Goal: Task Accomplishment & Management: Manage account settings

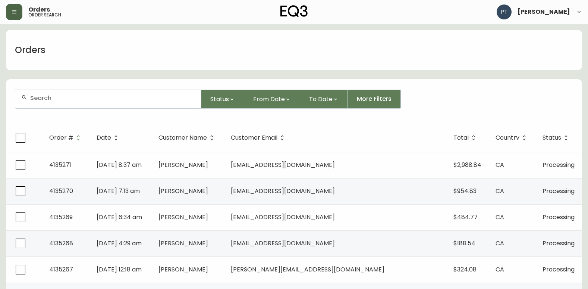
click at [17, 12] on icon "button" at bounding box center [14, 12] width 6 height 6
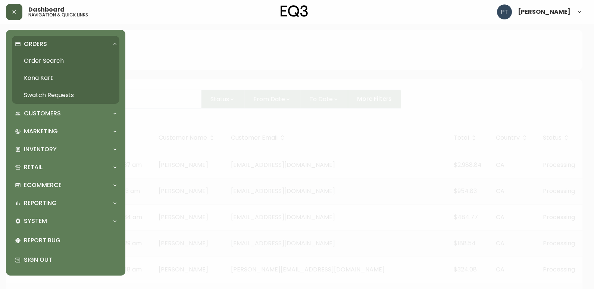
click at [50, 55] on link "Order Search" at bounding box center [65, 60] width 107 height 17
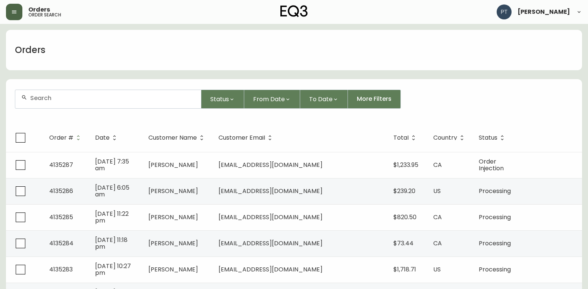
click at [20, 11] on button "button" at bounding box center [14, 12] width 16 height 16
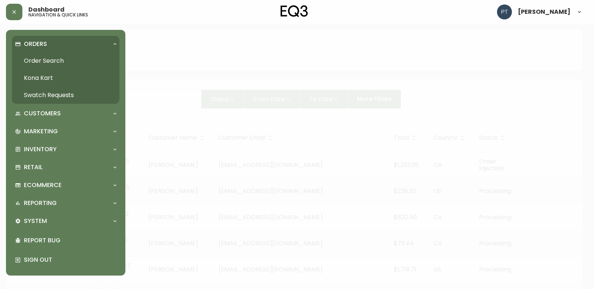
click at [61, 97] on link "Swatch Requests" at bounding box center [65, 95] width 107 height 17
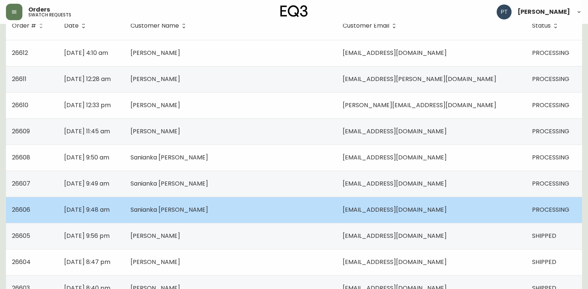
scroll to position [75, 0]
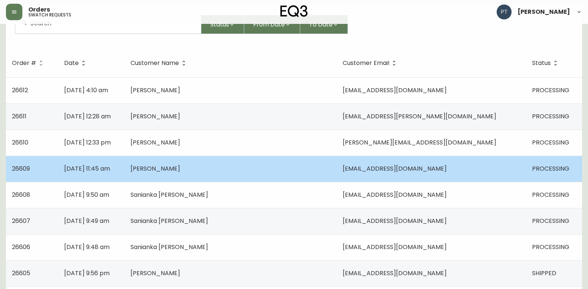
click at [202, 166] on td "[PERSON_NAME]" at bounding box center [231, 169] width 212 height 26
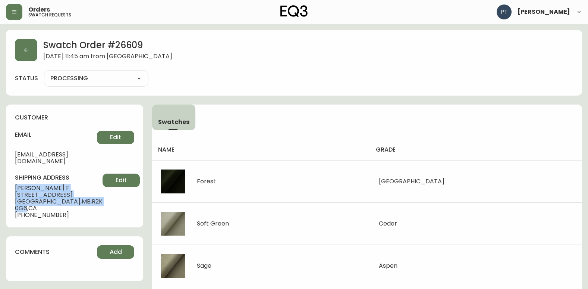
drag, startPoint x: 15, startPoint y: 180, endPoint x: 82, endPoint y: 191, distance: 67.3
click at [82, 191] on div "shipping address [PERSON_NAME] [GEOGRAPHIC_DATA][STREET_ADDRESS] [PHONE_NUMBER]…" at bounding box center [74, 195] width 119 height 45
copy div "[PERSON_NAME] F [STREET_ADDRESS]"
click at [33, 60] on button "button" at bounding box center [26, 50] width 22 height 22
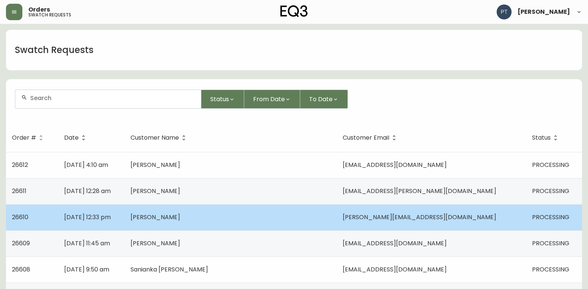
click at [187, 223] on td "[PERSON_NAME]" at bounding box center [231, 217] width 212 height 26
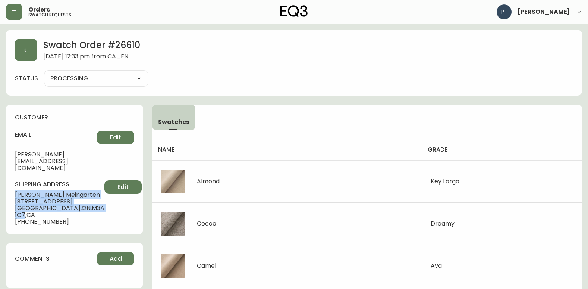
drag, startPoint x: 14, startPoint y: 181, endPoint x: 82, endPoint y: 194, distance: 69.9
click at [82, 194] on div "customer email [PERSON_NAME][EMAIL_ADDRESS][DOMAIN_NAME] Edit shipping address …" at bounding box center [74, 168] width 137 height 129
copy div "[PERSON_NAME] [STREET_ADDRESS]"
click at [26, 57] on button "button" at bounding box center [26, 50] width 22 height 22
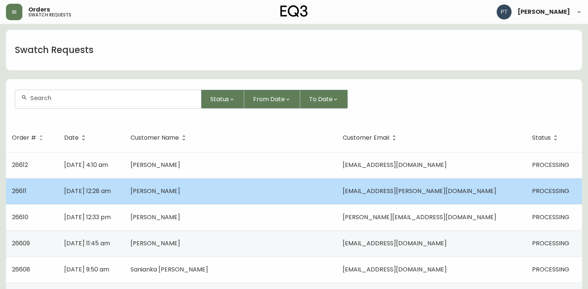
click at [125, 195] on td "[DATE] 12:28 am" at bounding box center [91, 191] width 66 height 26
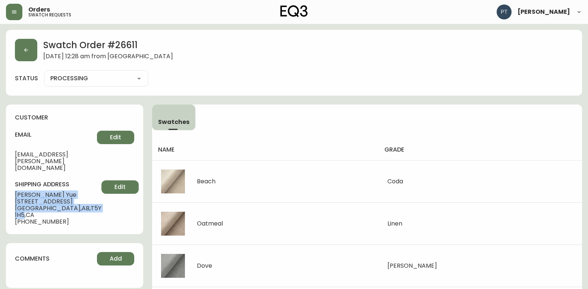
drag, startPoint x: 13, startPoint y: 179, endPoint x: 81, endPoint y: 195, distance: 69.0
click at [81, 195] on div "customer email [EMAIL_ADDRESS][PERSON_NAME][DOMAIN_NAME] Edit shipping address …" at bounding box center [74, 168] width 137 height 129
copy div "[PERSON_NAME] [STREET_ADDRESS]"
click at [22, 45] on button "button" at bounding box center [26, 50] width 22 height 22
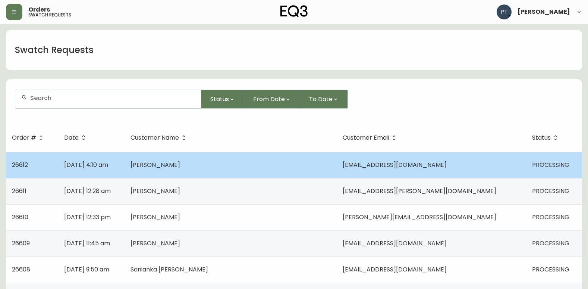
click at [108, 162] on span "[DATE] 4:10 am" at bounding box center [86, 164] width 44 height 9
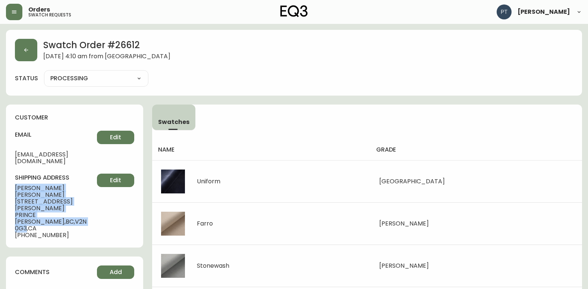
drag, startPoint x: 16, startPoint y: 179, endPoint x: 26, endPoint y: 201, distance: 23.9
click at [26, 201] on div "shipping address [PERSON_NAME] [STREET_ADDRESS][PERSON_NAME][PERSON_NAME] [PHON…" at bounding box center [74, 205] width 119 height 65
copy div "[PERSON_NAME] [STREET_ADDRESS][PERSON_NAME][PERSON_NAME]"
click at [24, 54] on button "button" at bounding box center [26, 50] width 22 height 22
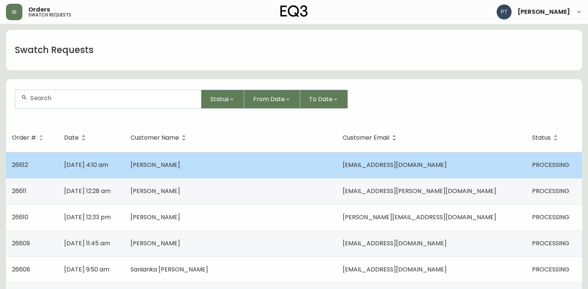
click at [230, 163] on td "[PERSON_NAME]" at bounding box center [231, 165] width 212 height 26
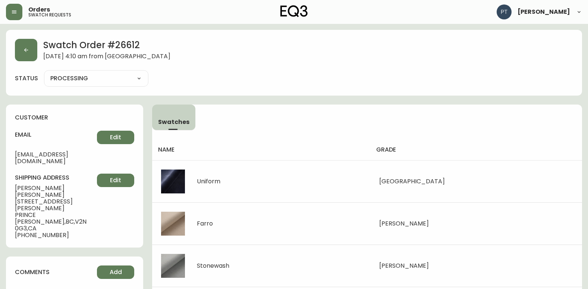
click at [106, 74] on select "PROCESSING SHIPPED CANCELLED" at bounding box center [96, 78] width 104 height 11
click at [44, 73] on select "PROCESSING SHIPPED CANCELLED" at bounding box center [96, 78] width 104 height 11
select select "PROCESSING"
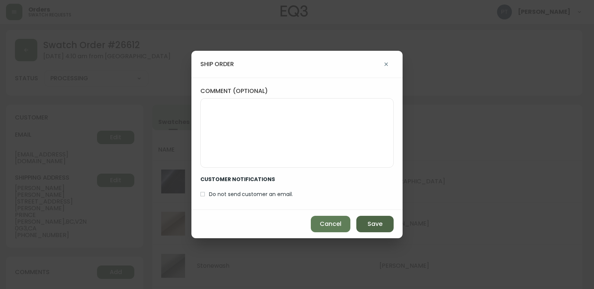
click at [379, 225] on span "Save" at bounding box center [374, 224] width 15 height 8
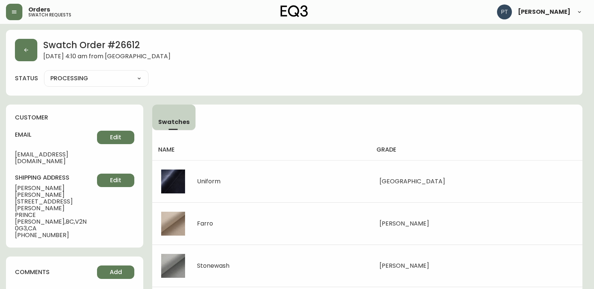
type input "SHIPPED"
select select "SHIPPED"
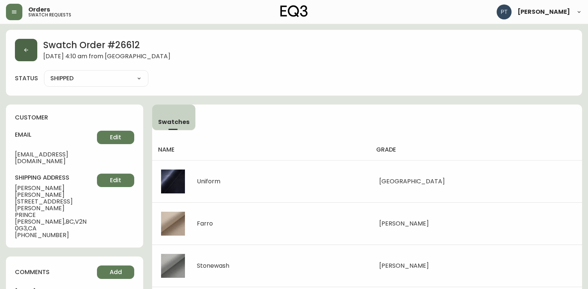
click at [31, 56] on button "button" at bounding box center [26, 50] width 22 height 22
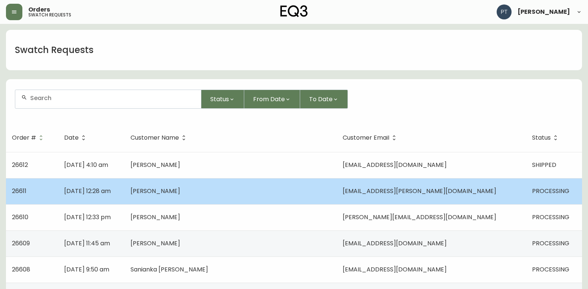
click at [180, 190] on span "[PERSON_NAME]" at bounding box center [156, 191] width 50 height 9
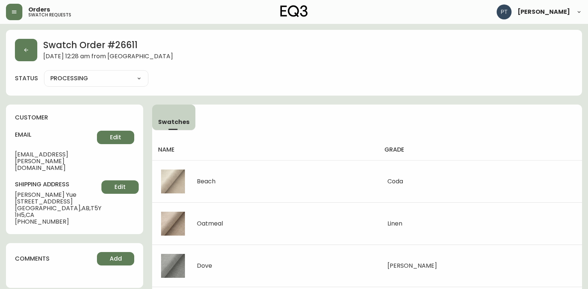
click at [113, 83] on select "PROCESSING SHIPPED CANCELLED" at bounding box center [96, 78] width 104 height 11
click at [44, 73] on select "PROCESSING SHIPPED CANCELLED" at bounding box center [96, 78] width 104 height 11
select select "PROCESSING"
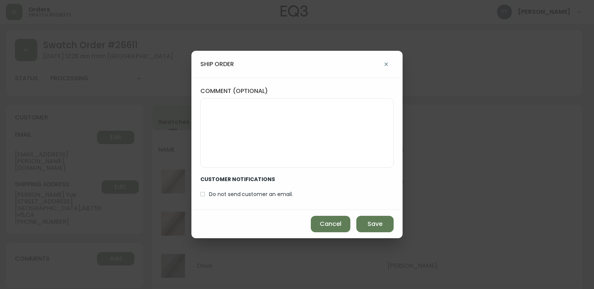
click at [354, 218] on div "Cancel Save" at bounding box center [296, 224] width 211 height 28
click at [360, 219] on button "Save" at bounding box center [374, 224] width 37 height 16
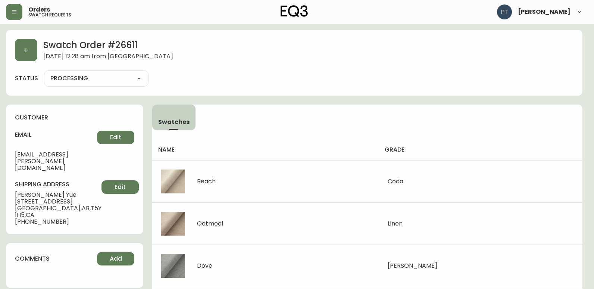
type input "SHIPPED"
select select "SHIPPED"
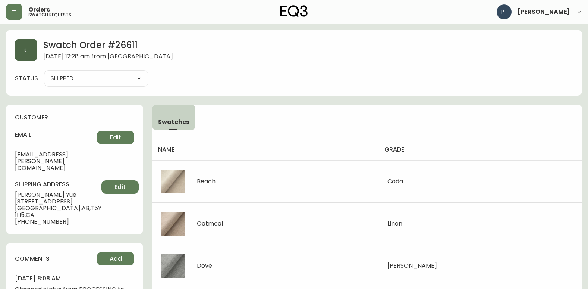
click at [28, 53] on icon "button" at bounding box center [26, 50] width 6 height 6
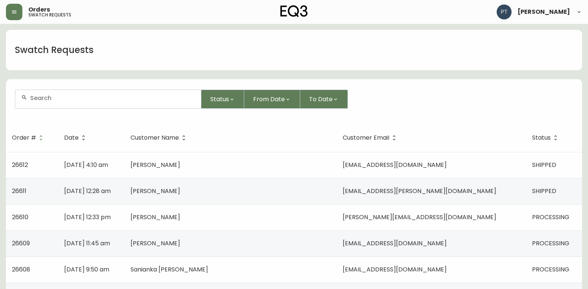
click at [249, 225] on td "[PERSON_NAME]" at bounding box center [231, 217] width 212 height 26
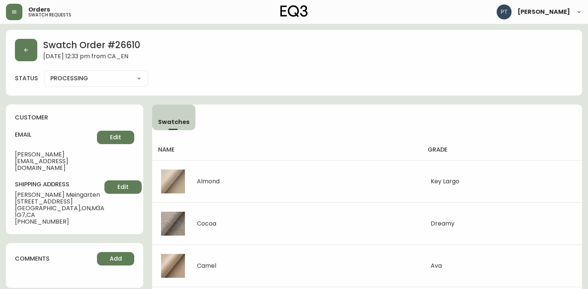
click at [112, 85] on div "PROCESSING SHIPPED CANCELLED" at bounding box center [96, 78] width 104 height 16
click at [113, 84] on select "PROCESSING SHIPPED CANCELLED" at bounding box center [96, 78] width 104 height 11
click at [44, 73] on select "PROCESSING SHIPPED CANCELLED" at bounding box center [96, 78] width 104 height 11
select select "PROCESSING"
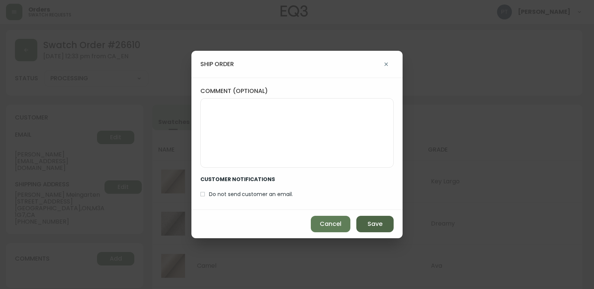
click at [371, 221] on span "Save" at bounding box center [374, 224] width 15 height 8
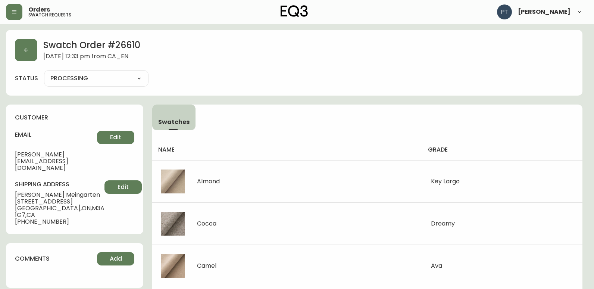
type input "SHIPPED"
select select "SHIPPED"
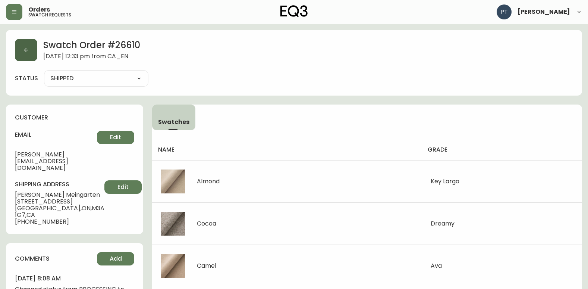
click at [21, 45] on button "button" at bounding box center [26, 50] width 22 height 22
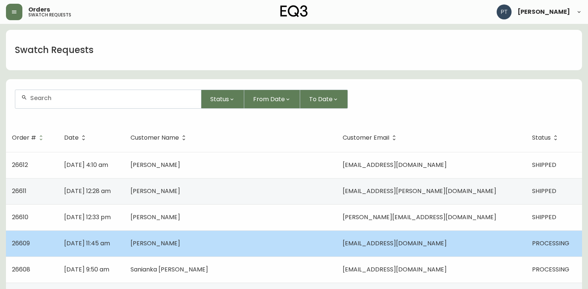
click at [248, 247] on td "[PERSON_NAME]" at bounding box center [231, 243] width 212 height 26
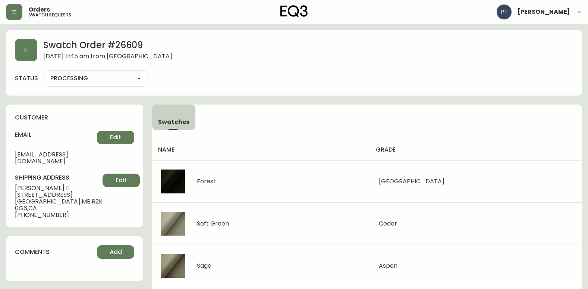
click at [127, 83] on select "PROCESSING SHIPPED CANCELLED" at bounding box center [96, 78] width 104 height 11
click at [44, 73] on select "PROCESSING SHIPPED CANCELLED" at bounding box center [96, 78] width 104 height 11
select select "PROCESSING"
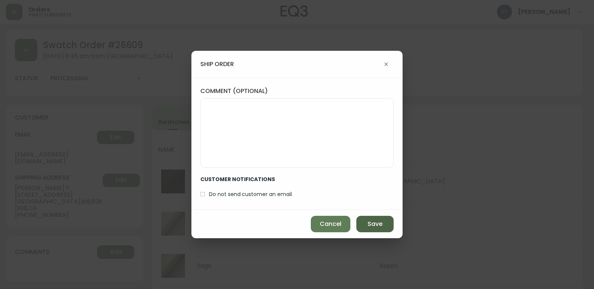
click at [381, 228] on span "Save" at bounding box center [374, 224] width 15 height 8
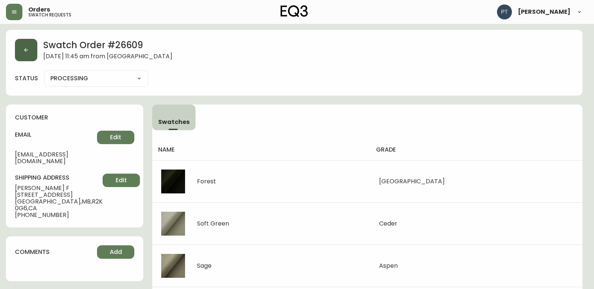
type input "SHIPPED"
select select "SHIPPED"
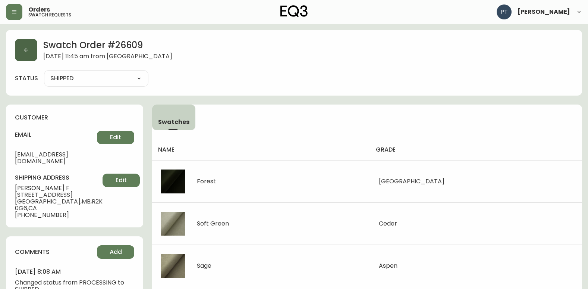
click at [18, 51] on button "button" at bounding box center [26, 50] width 22 height 22
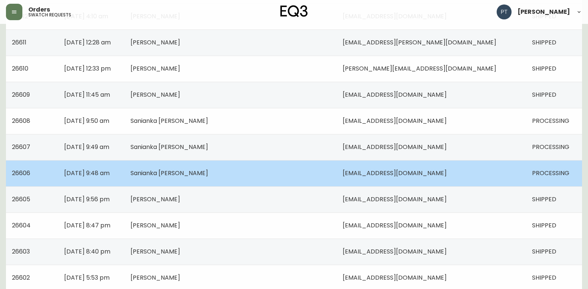
scroll to position [149, 0]
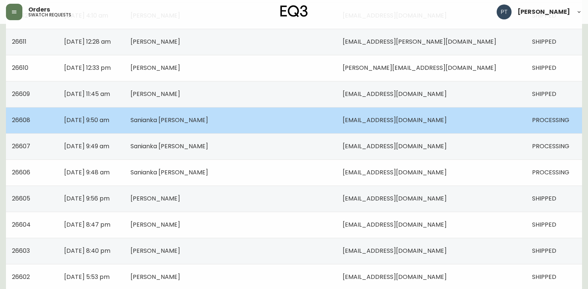
click at [273, 116] on td "Sanianka [PERSON_NAME]" at bounding box center [231, 120] width 212 height 26
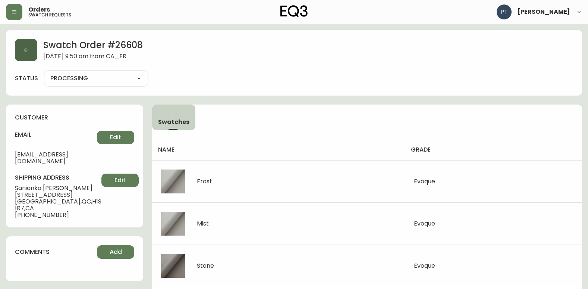
click at [21, 57] on button "button" at bounding box center [26, 50] width 22 height 22
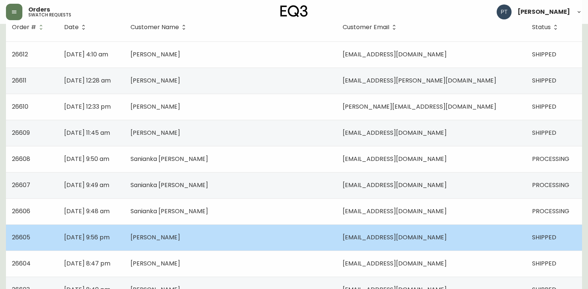
scroll to position [112, 0]
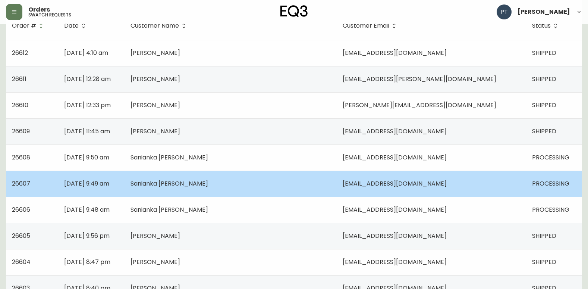
click at [240, 187] on td "Sanianka [PERSON_NAME]" at bounding box center [231, 183] width 212 height 26
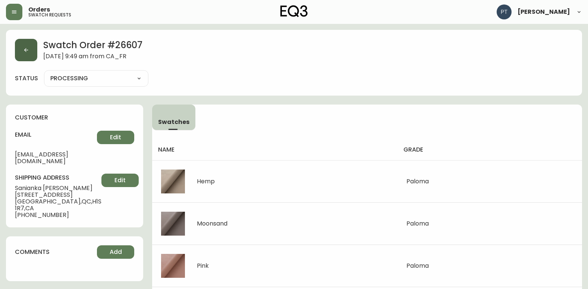
click at [30, 57] on button "button" at bounding box center [26, 50] width 22 height 22
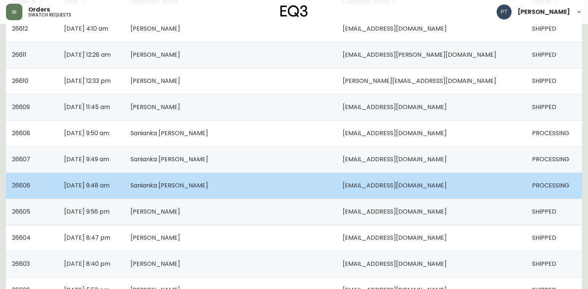
scroll to position [149, 0]
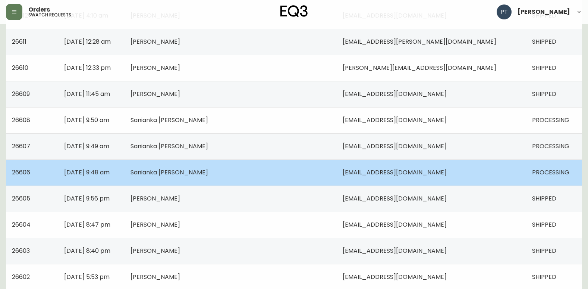
click at [270, 171] on td "Sanianka [PERSON_NAME]" at bounding box center [231, 172] width 212 height 26
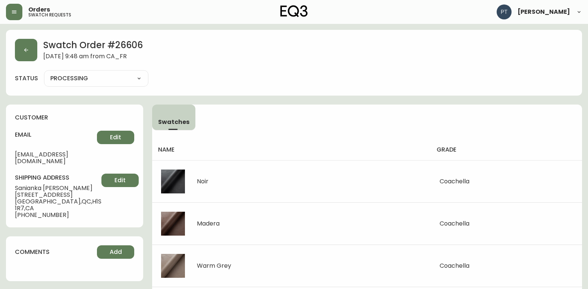
click at [32, 66] on div "Swatch Order # 26606 [DATE] 9:48 am from [GEOGRAPHIC_DATA] status PROCESSING PR…" at bounding box center [294, 63] width 576 height 66
click at [26, 43] on button "button" at bounding box center [26, 50] width 22 height 22
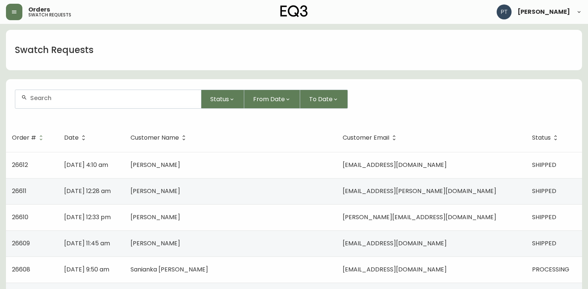
click at [12, 12] on icon "button" at bounding box center [14, 12] width 6 height 6
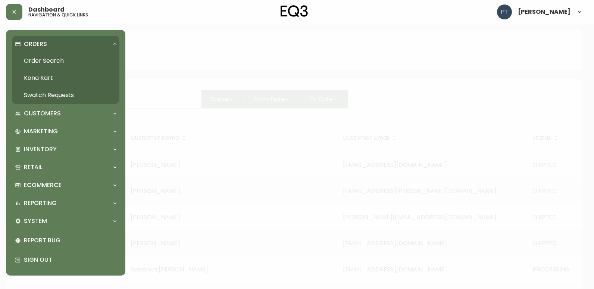
click at [60, 61] on link "Order Search" at bounding box center [65, 60] width 107 height 17
